Goal: Communication & Community: Answer question/provide support

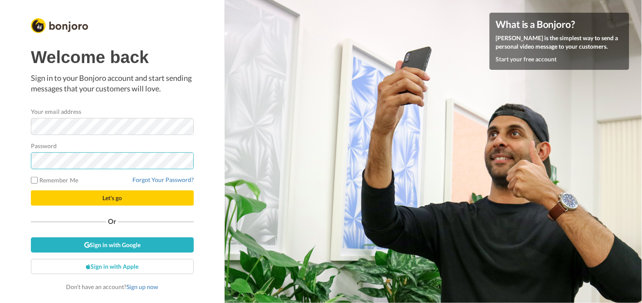
click at [31, 190] on button "Let's go" at bounding box center [112, 197] width 163 height 15
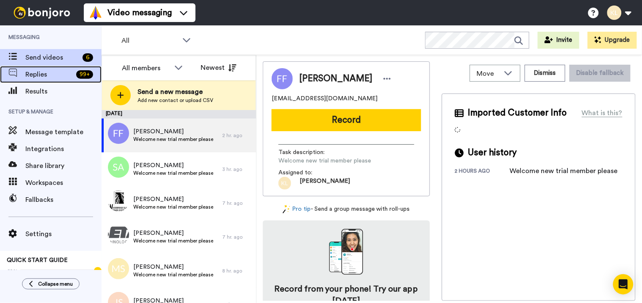
click at [57, 73] on span "Replies" at bounding box center [48, 74] width 47 height 10
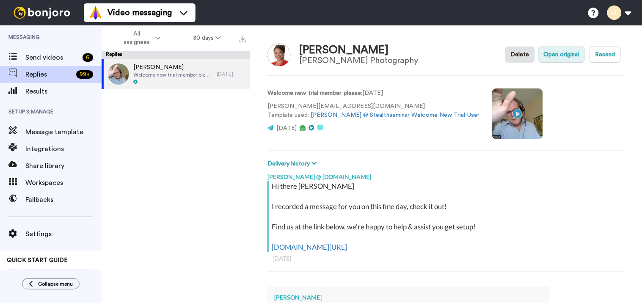
click at [564, 58] on button "Open original" at bounding box center [561, 55] width 47 height 16
type textarea "x"
click at [611, 13] on button at bounding box center [619, 12] width 32 height 19
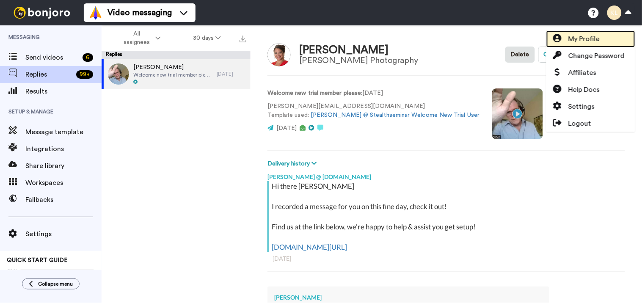
click at [592, 33] on link "My Profile" at bounding box center [590, 38] width 89 height 17
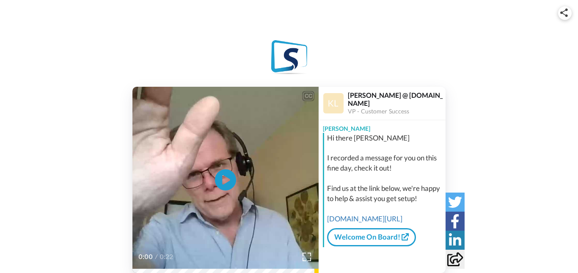
scroll to position [35, 0]
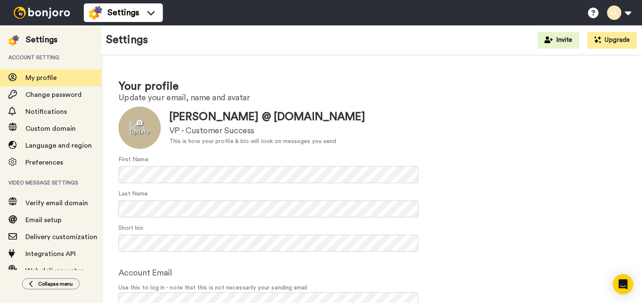
click at [142, 138] on div at bounding box center [139, 128] width 42 height 42
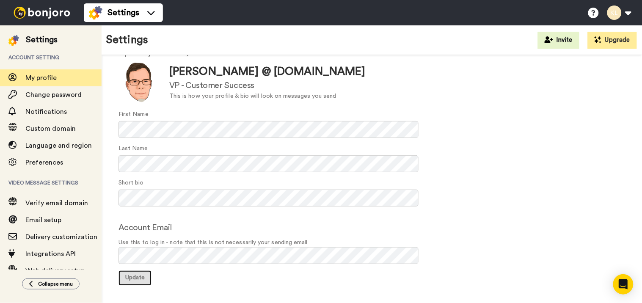
click at [141, 276] on span "Update" at bounding box center [134, 277] width 19 height 6
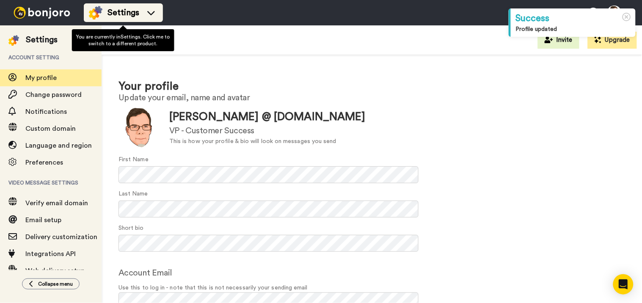
click at [105, 13] on div "Settings" at bounding box center [123, 13] width 69 height 14
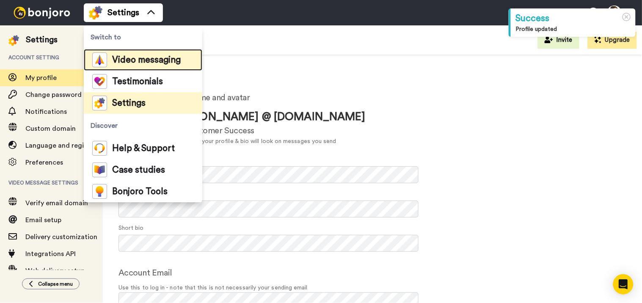
click at [127, 60] on span "Video messaging" at bounding box center [146, 60] width 69 height 8
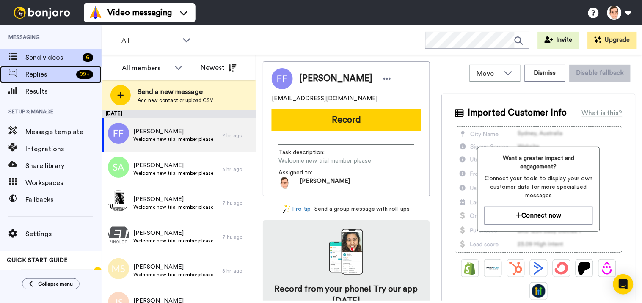
click at [49, 75] on span "Replies" at bounding box center [48, 74] width 47 height 10
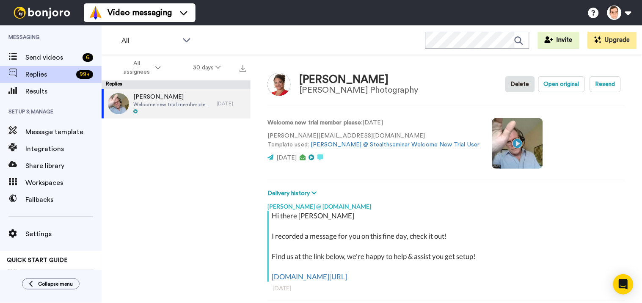
scroll to position [30, 0]
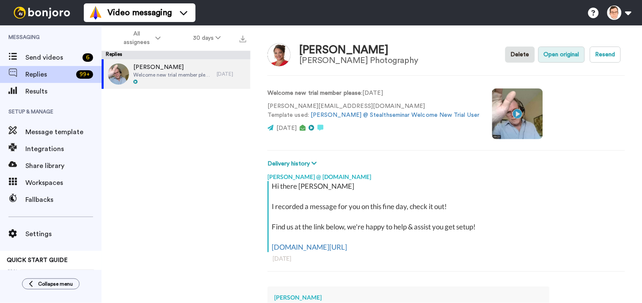
click at [560, 57] on button "Open original" at bounding box center [561, 55] width 47 height 16
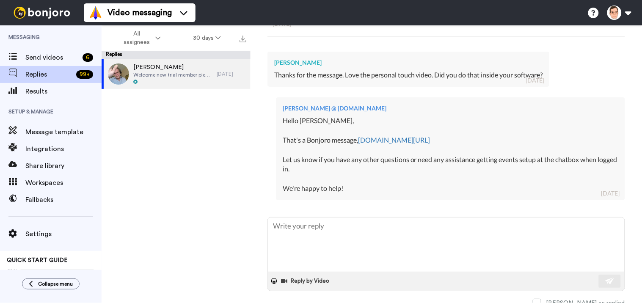
scroll to position [268, 0]
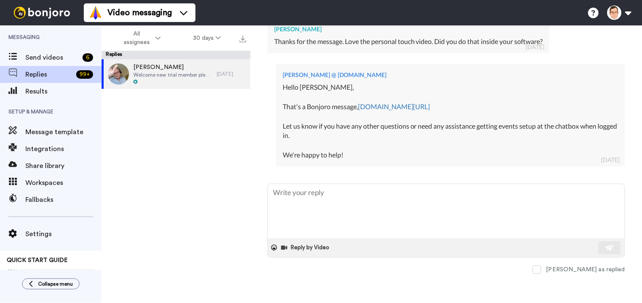
type textarea "x"
